Goal: Navigation & Orientation: Find specific page/section

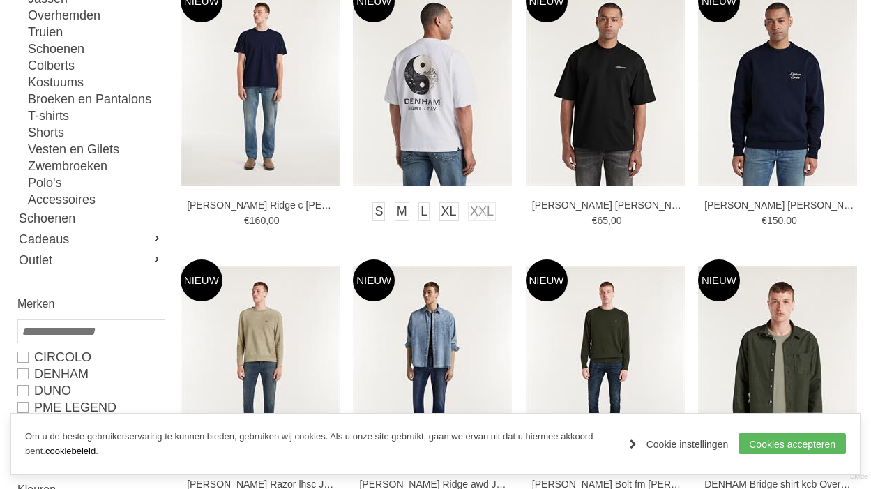
scroll to position [279, 0]
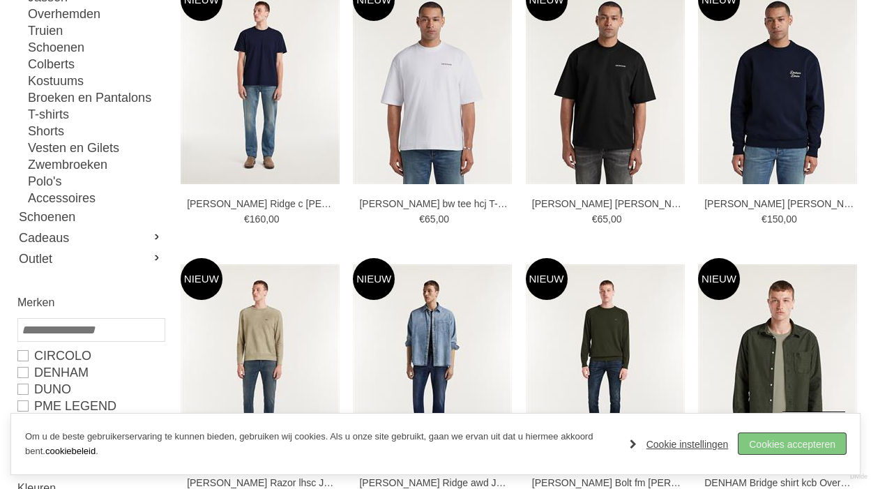
click at [770, 442] on link "Cookies accepteren" at bounding box center [792, 443] width 107 height 21
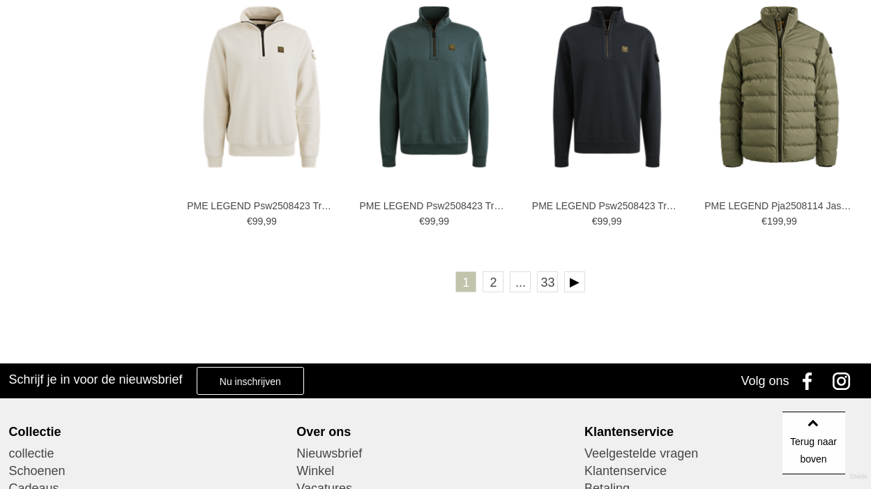
scroll to position [2733, 0]
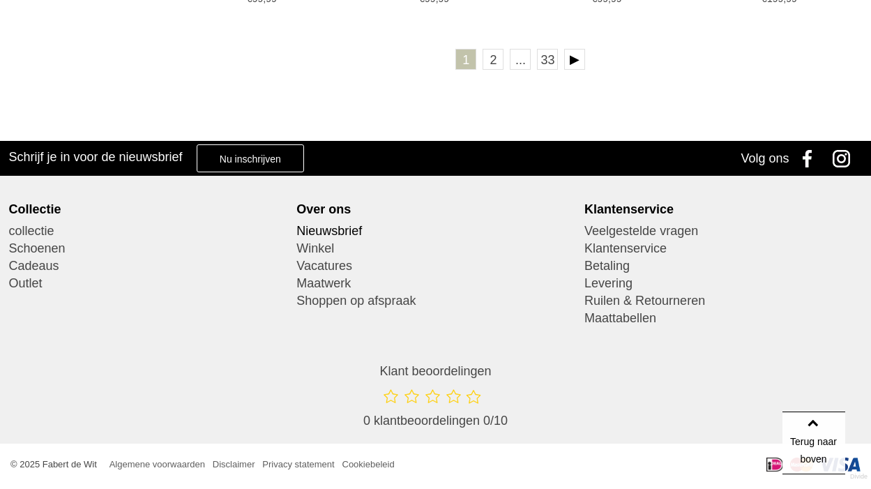
click at [328, 228] on link "Nieuwsbrief" at bounding box center [435, 231] width 278 height 17
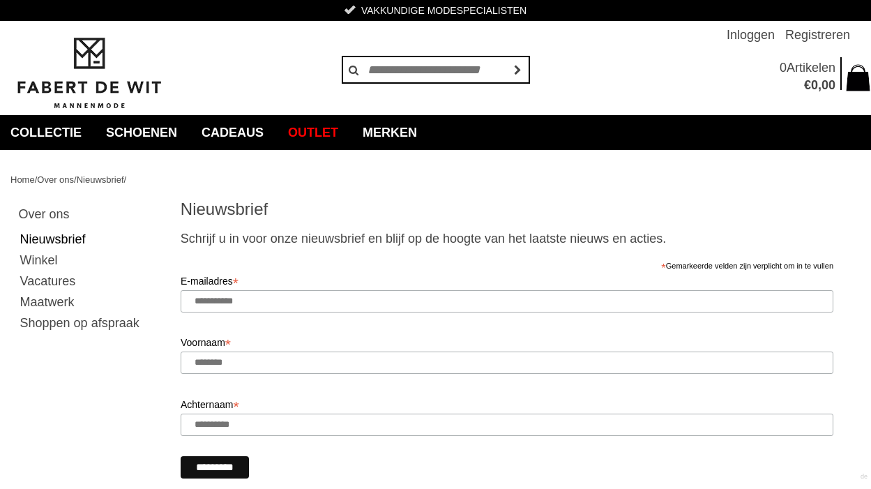
click at [91, 321] on link "Shoppen op afspraak" at bounding box center [90, 323] width 144 height 21
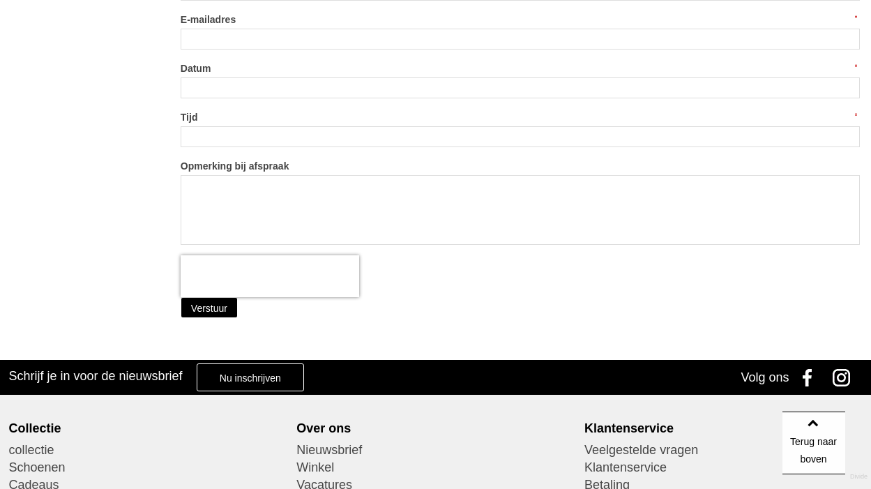
scroll to position [558, 0]
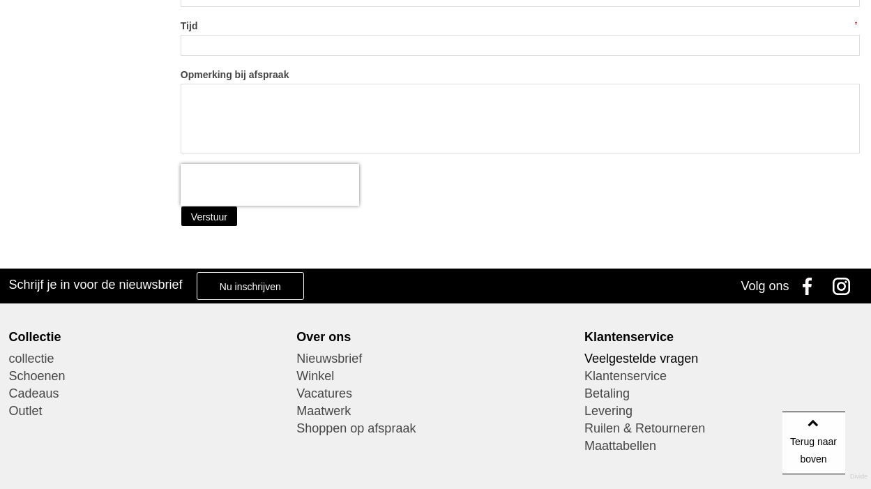
click at [643, 358] on link "Veelgestelde vragen" at bounding box center [724, 358] width 278 height 17
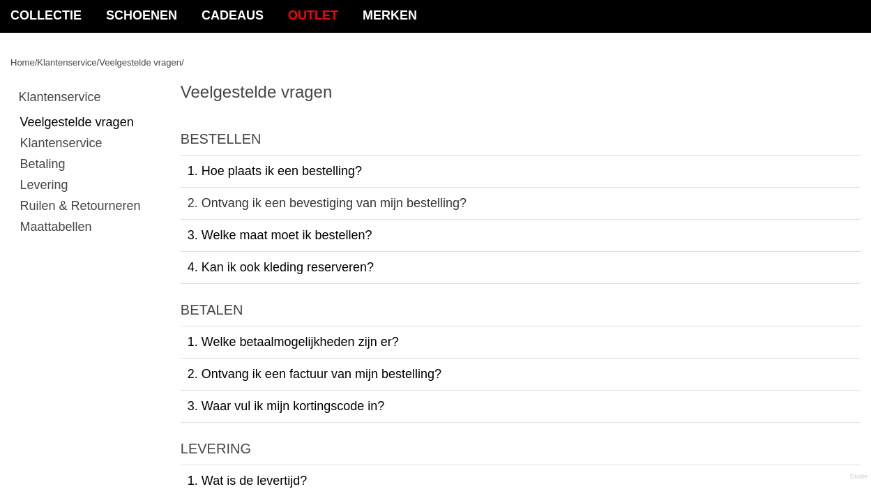
scroll to position [140, 0]
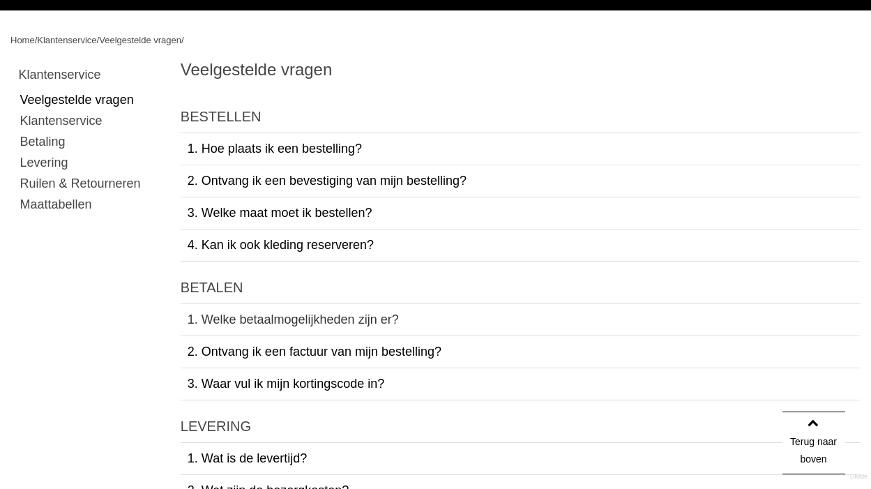
click at [331, 320] on link "1. Welke betaalmogelijkheden zijn er?" at bounding box center [521, 319] width 680 height 31
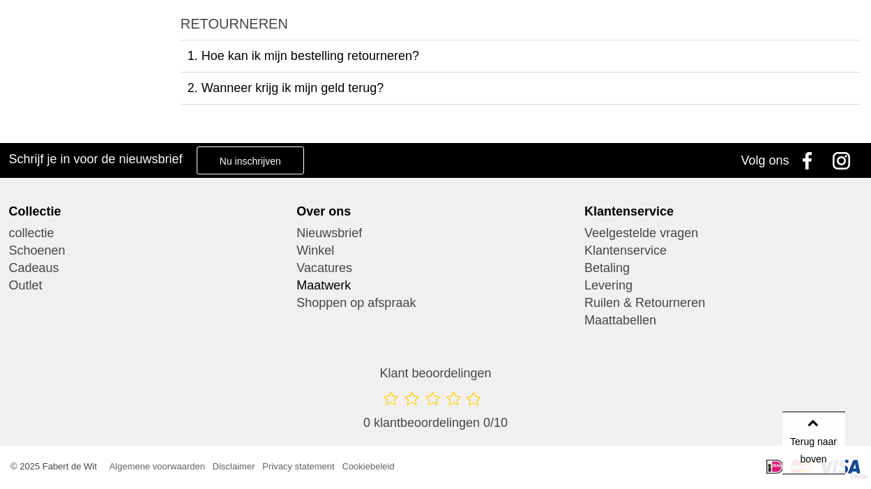
scroll to position [869, 0]
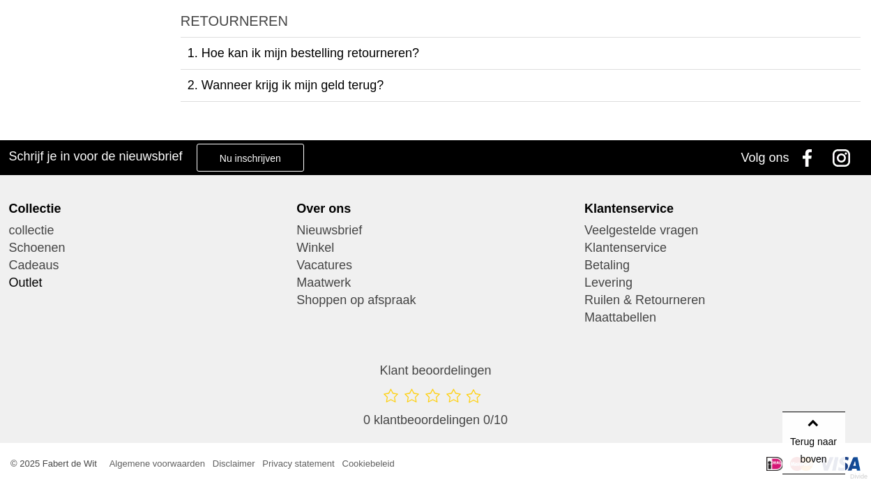
click at [22, 282] on link "Outlet" at bounding box center [147, 282] width 278 height 17
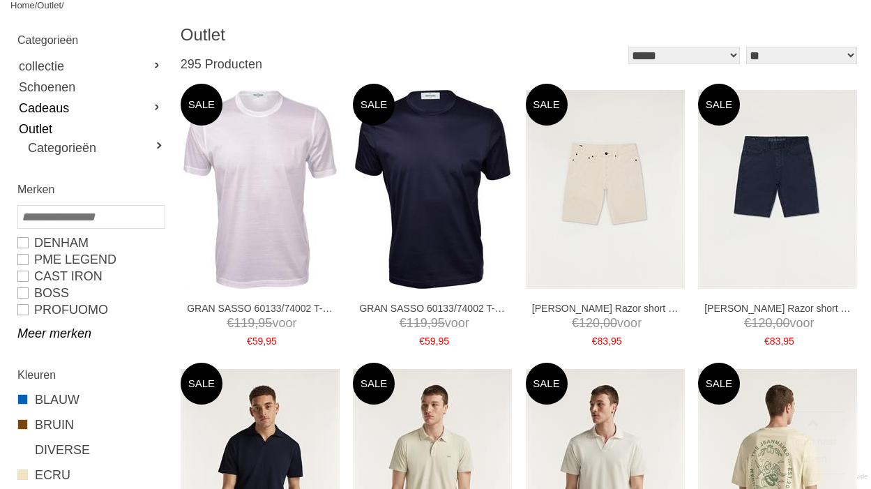
scroll to position [209, 0]
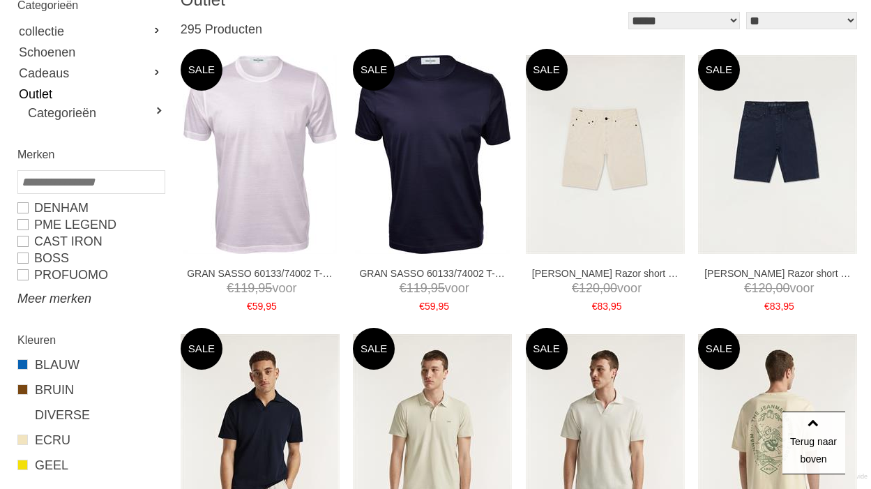
click at [57, 294] on link "Meer merken" at bounding box center [90, 298] width 147 height 17
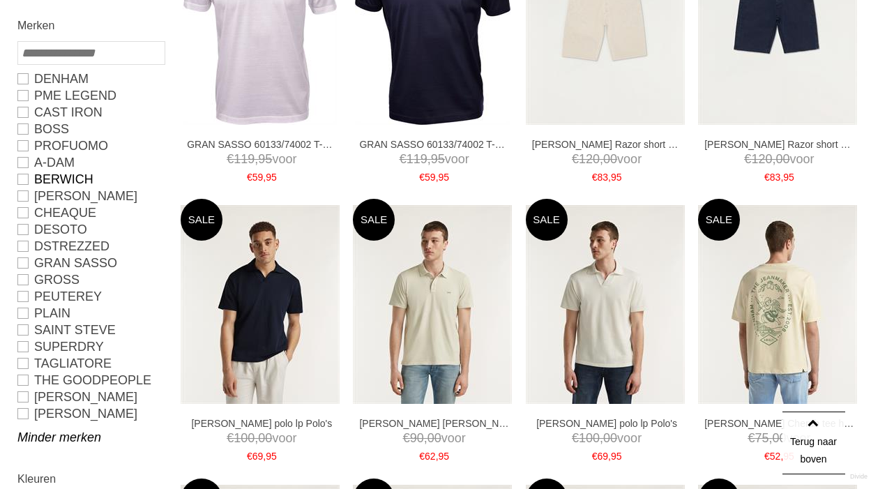
scroll to position [349, 0]
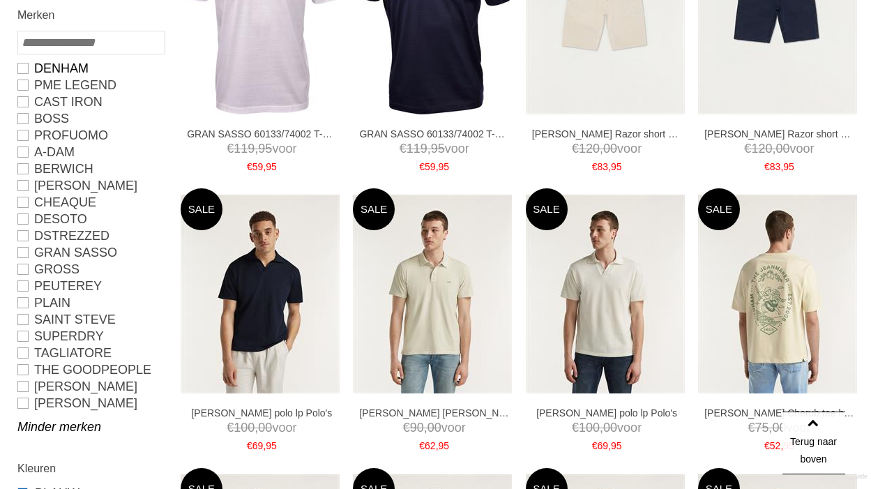
click at [24, 68] on link "DENHAM" at bounding box center [90, 68] width 147 height 17
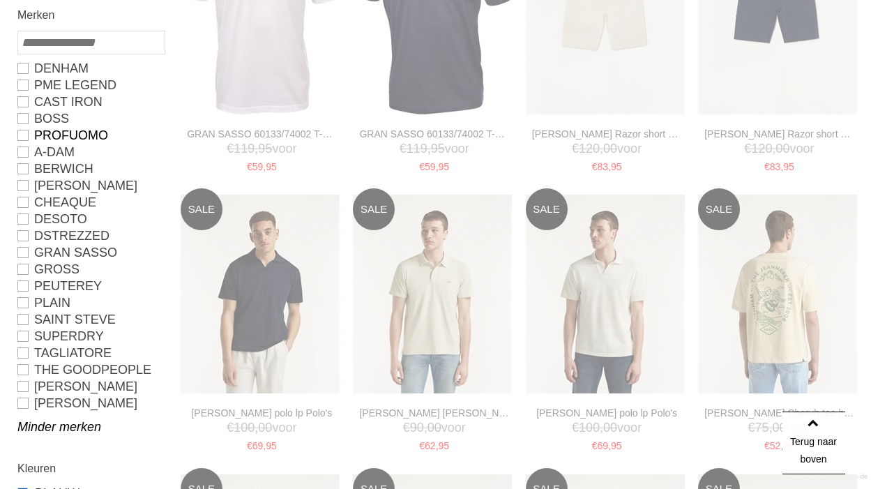
type input "**"
type input "***"
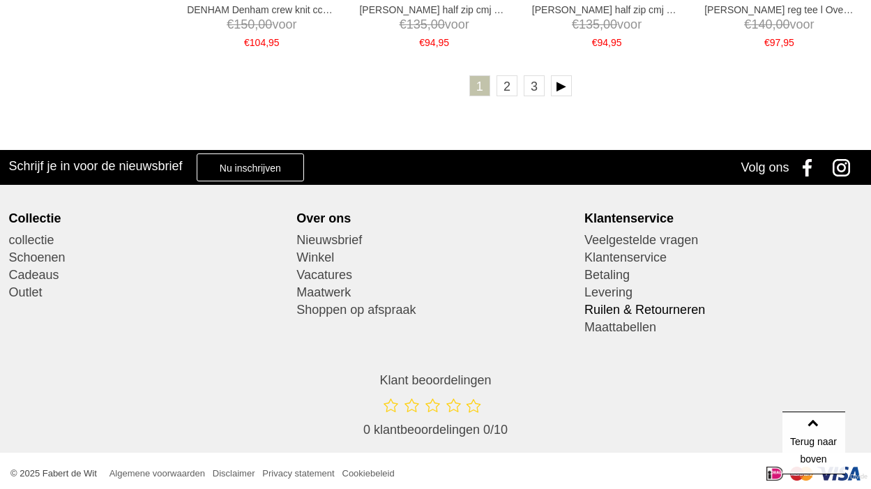
scroll to position [3005, 0]
